Goal: Find specific page/section: Find specific page/section

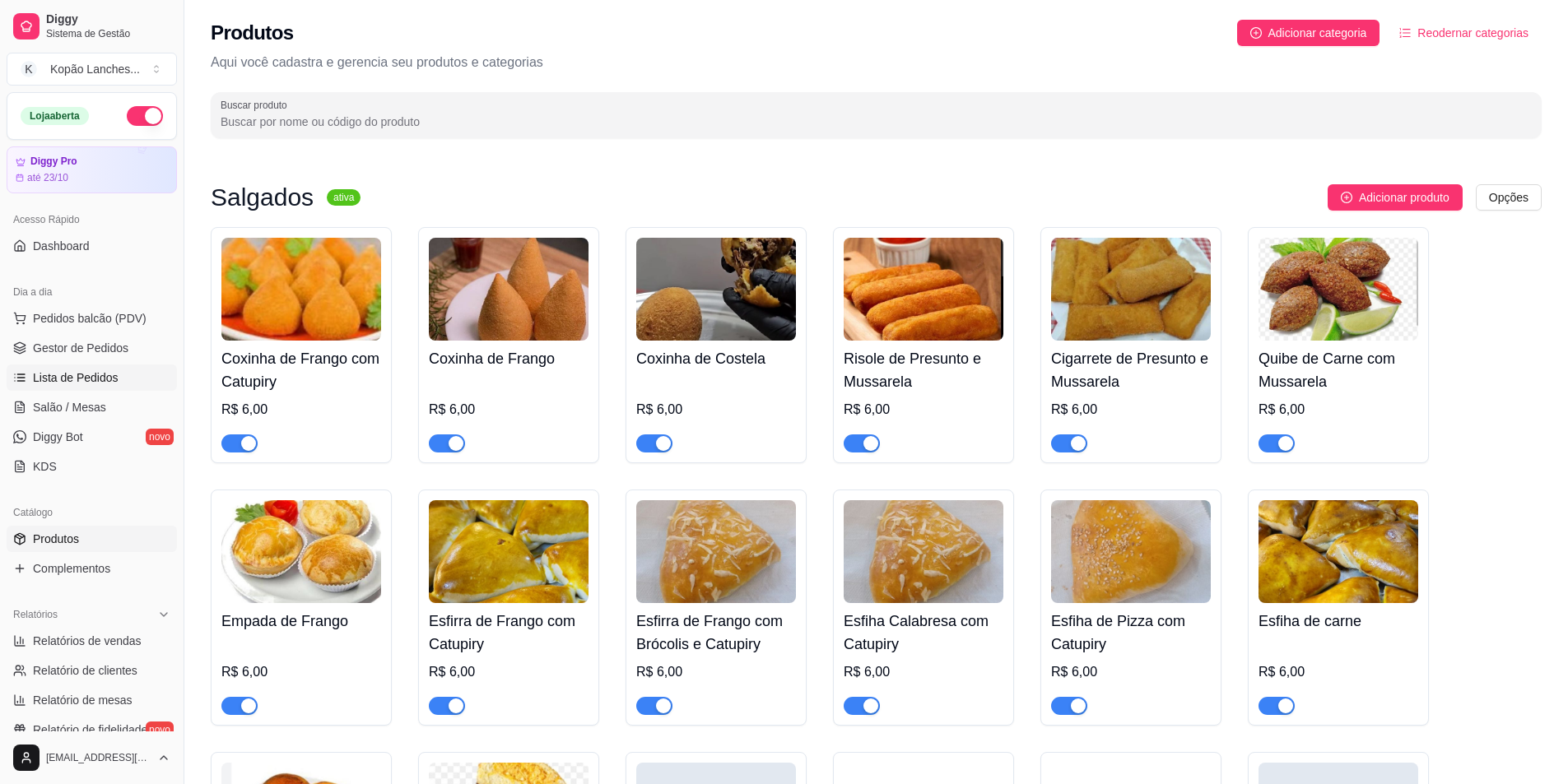
click at [54, 377] on span "Lista de Pedidos" at bounding box center [75, 378] width 85 height 17
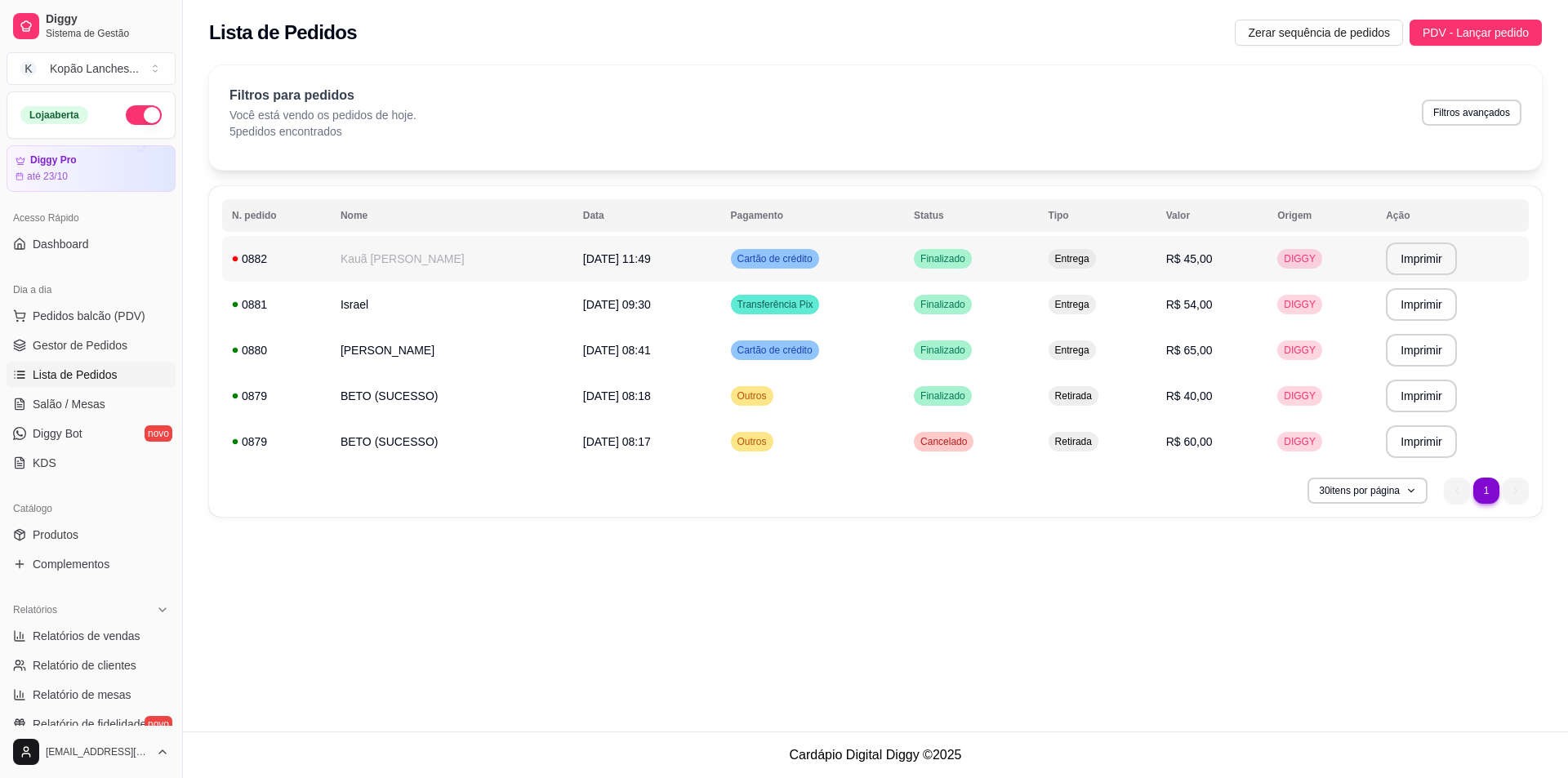
click at [769, 253] on div "Cartão de crédito" at bounding box center [774, 259] width 88 height 20
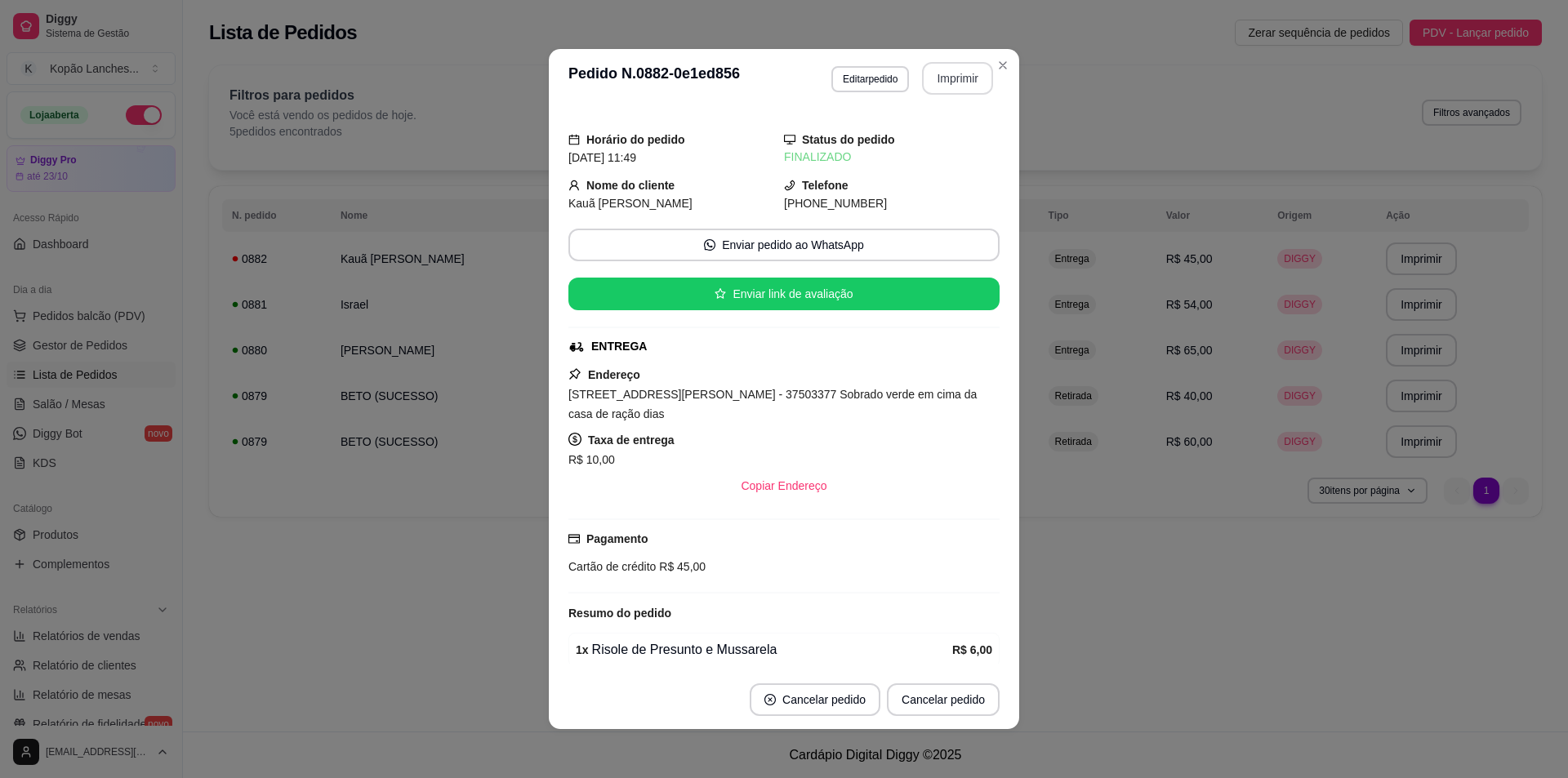
click at [769, 77] on button "Imprimir" at bounding box center [958, 78] width 71 height 32
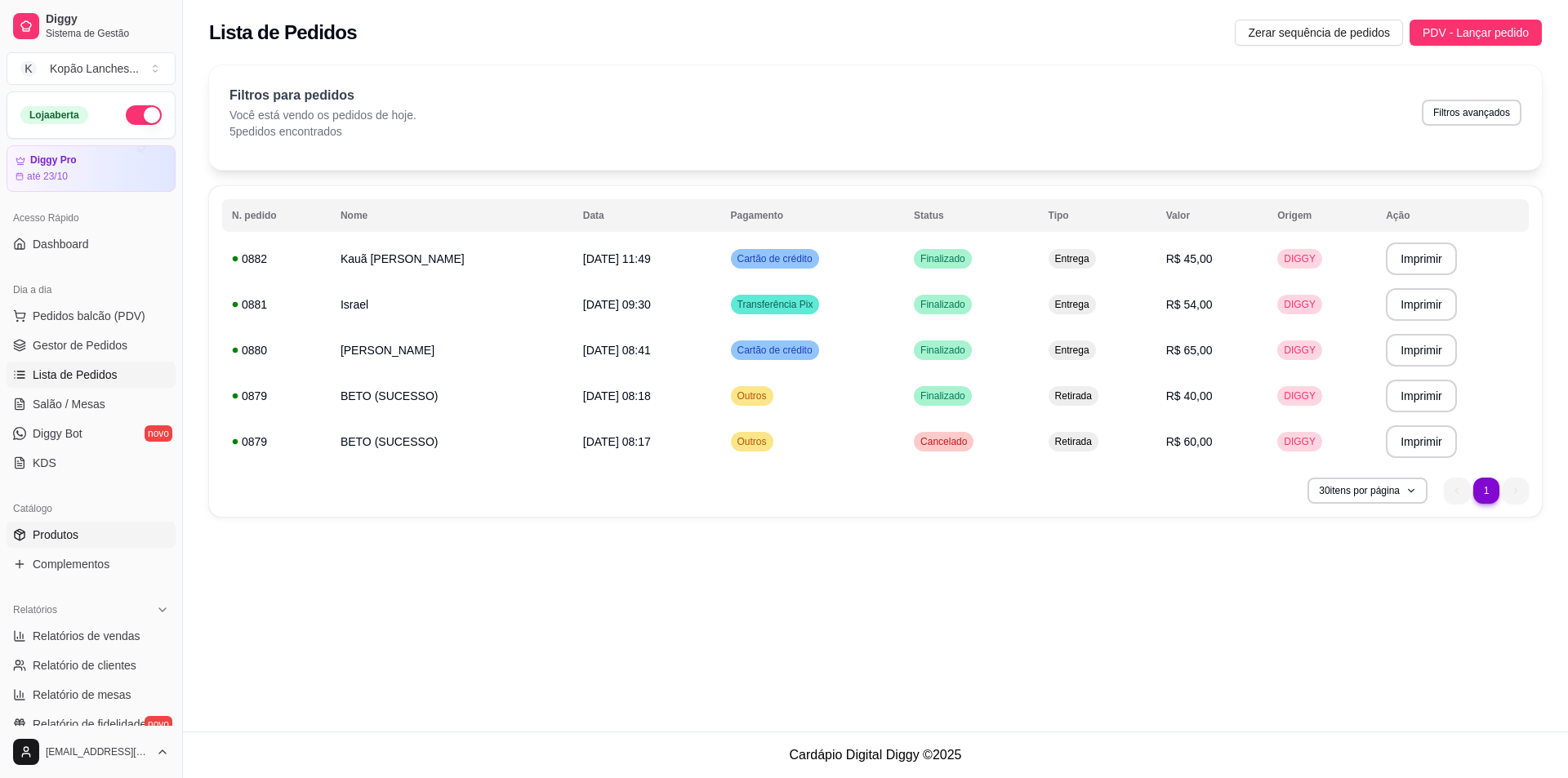
click at [75, 531] on span "Produtos" at bounding box center [55, 535] width 46 height 17
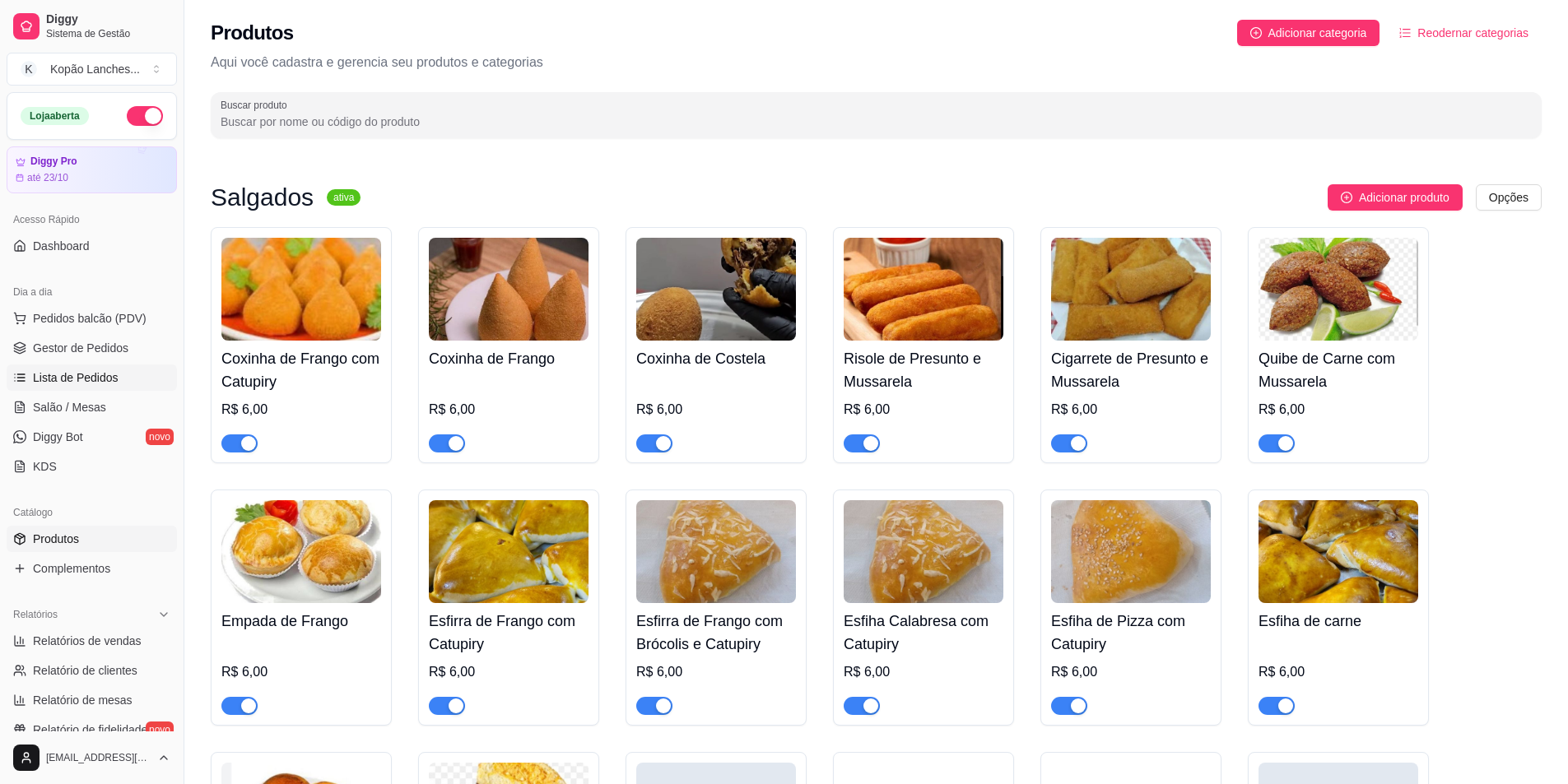
click at [81, 379] on span "Lista de Pedidos" at bounding box center [75, 378] width 85 height 17
